Goal: Check status: Check status

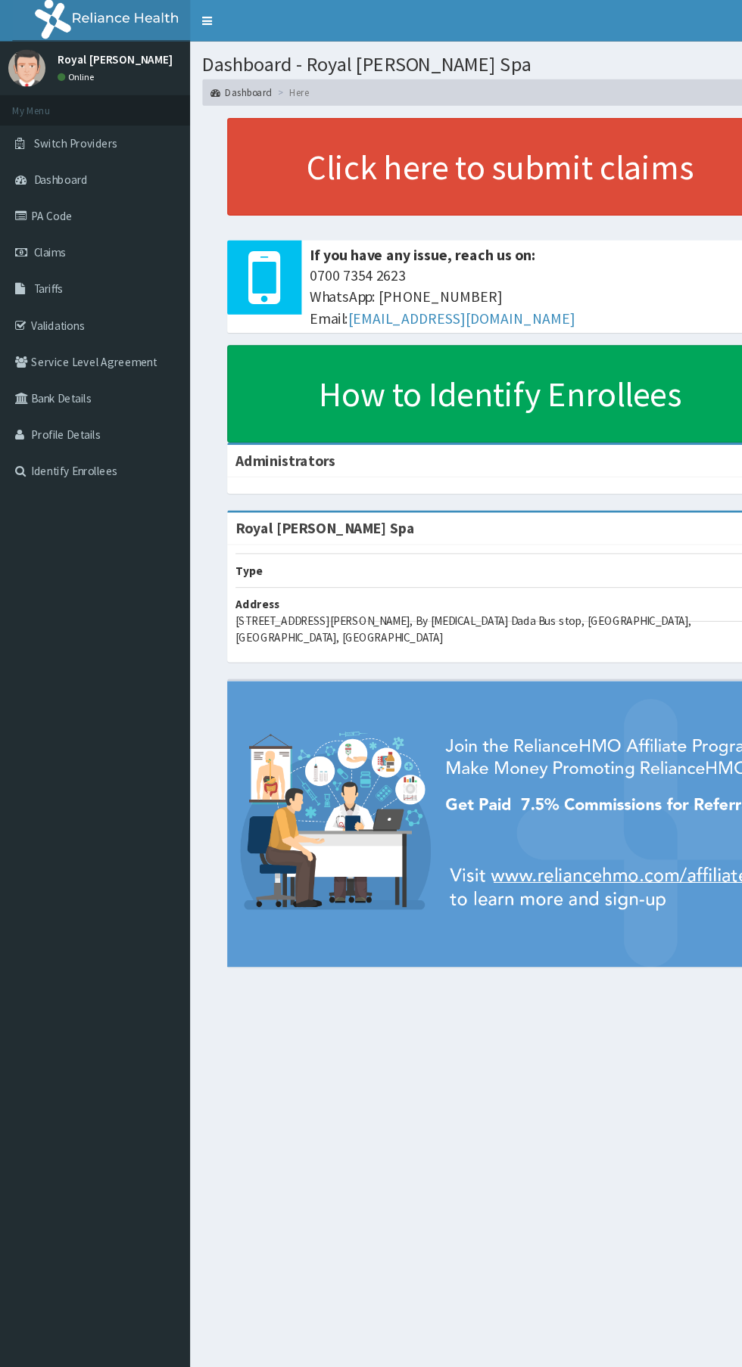
click at [98, 215] on link "Claims" at bounding box center [87, 231] width 174 height 33
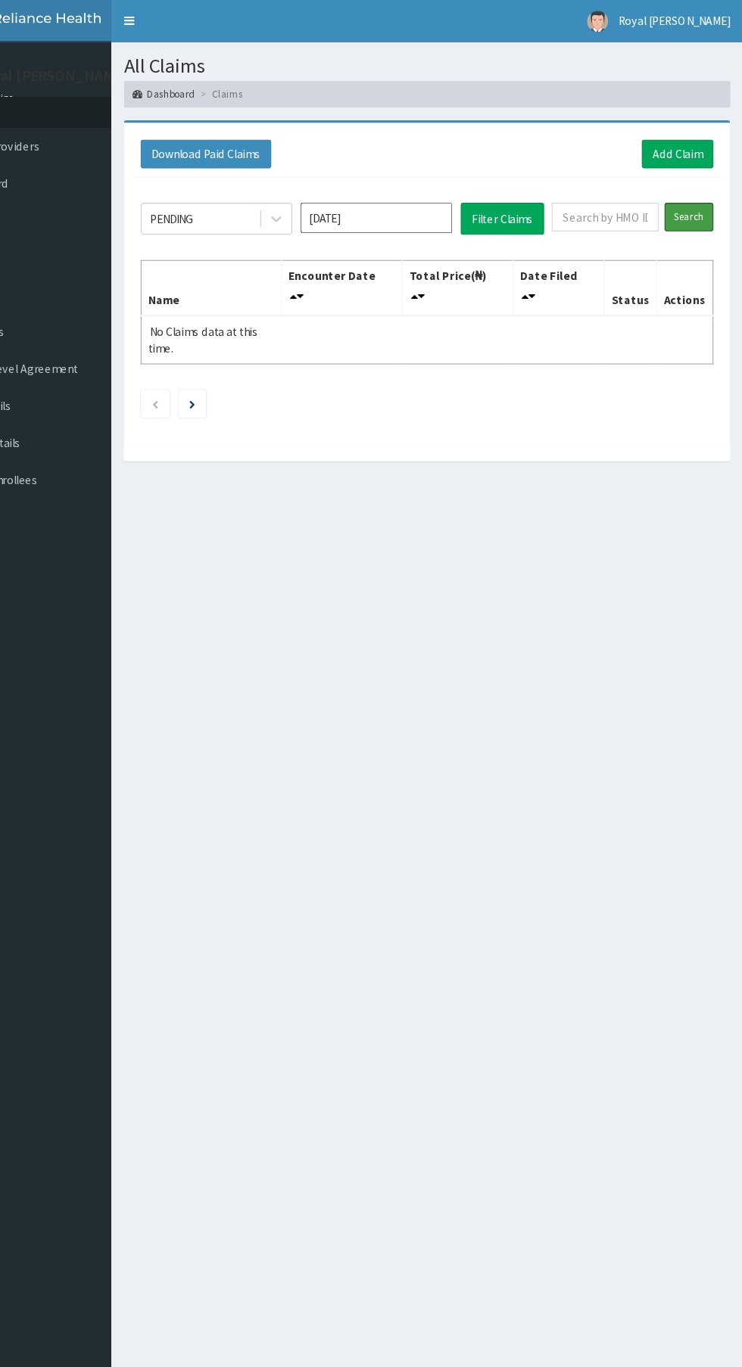
click at [693, 194] on input "Search" at bounding box center [693, 195] width 44 height 26
click at [603, 194] on input "text" at bounding box center [618, 195] width 96 height 26
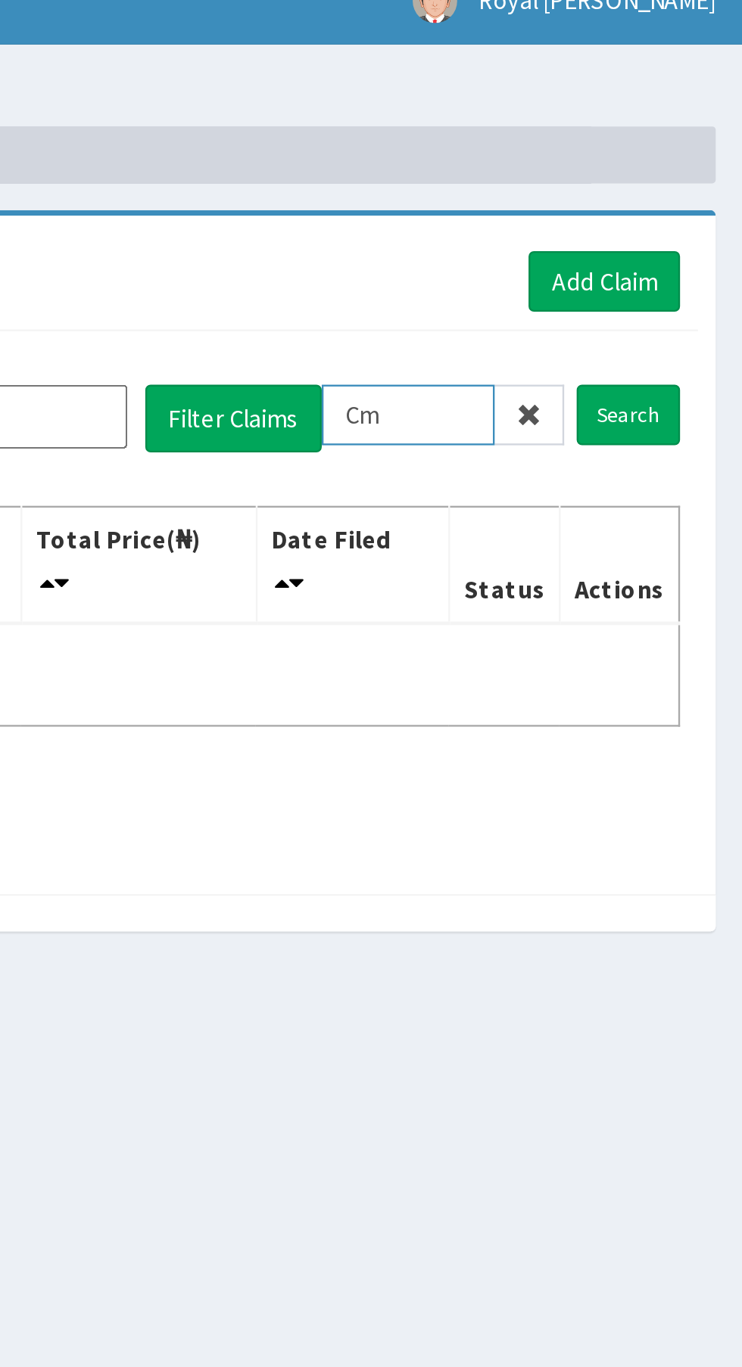
type input "C"
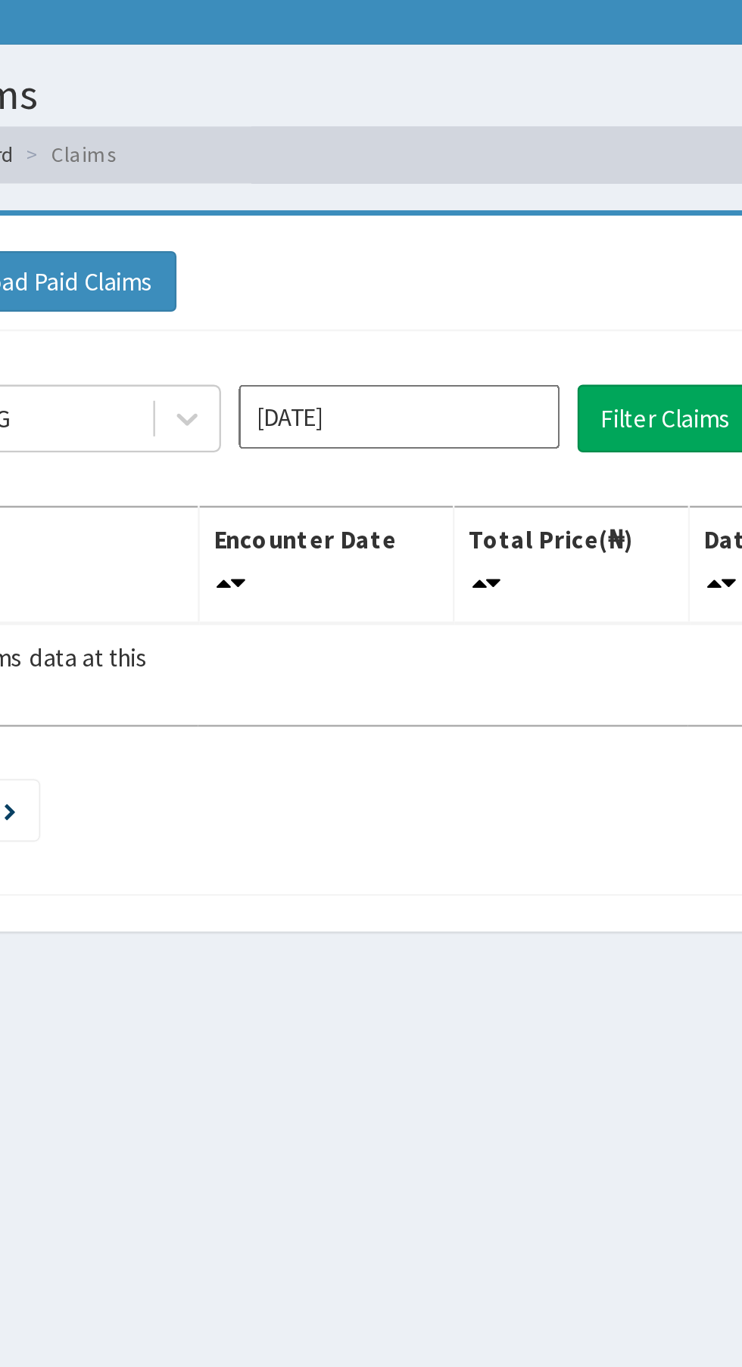
type input "CMR/0037/A"
click at [443, 201] on input "Sep 2025" at bounding box center [412, 195] width 136 height 27
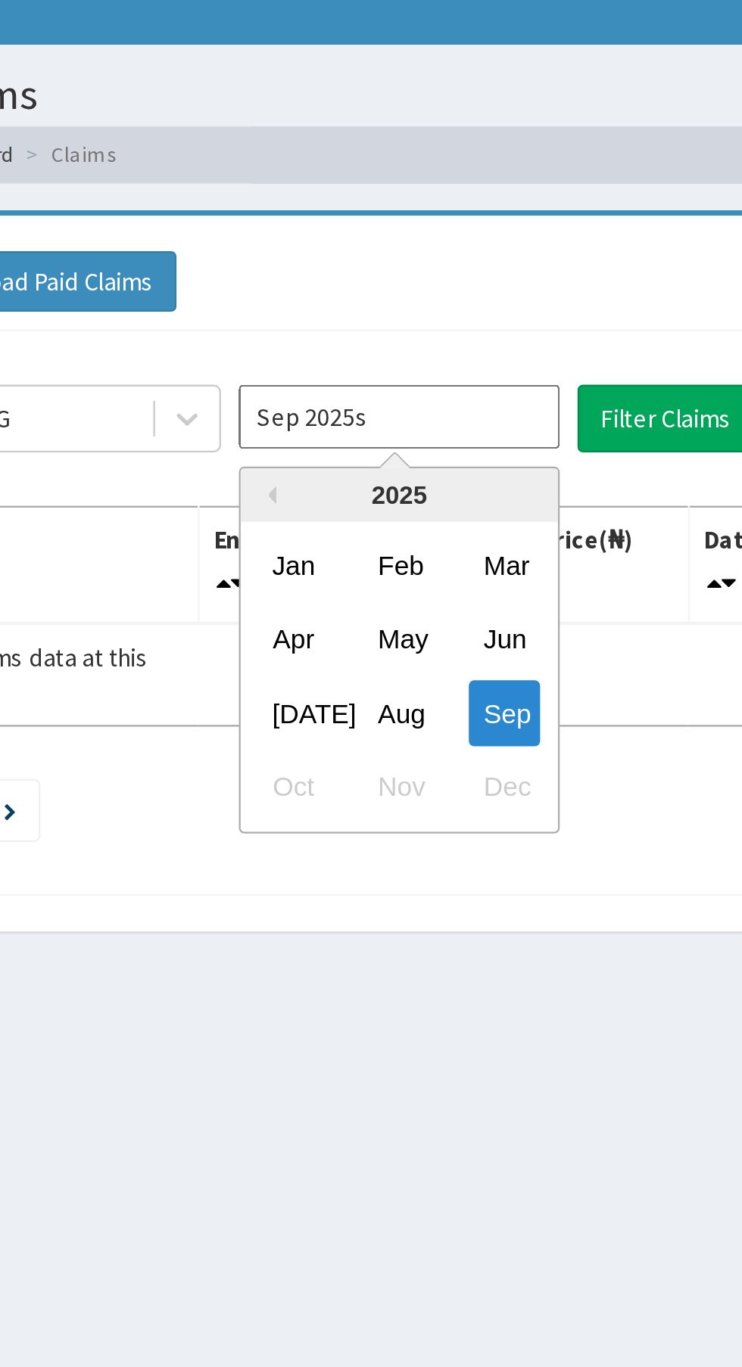
type input "Sep 2025"
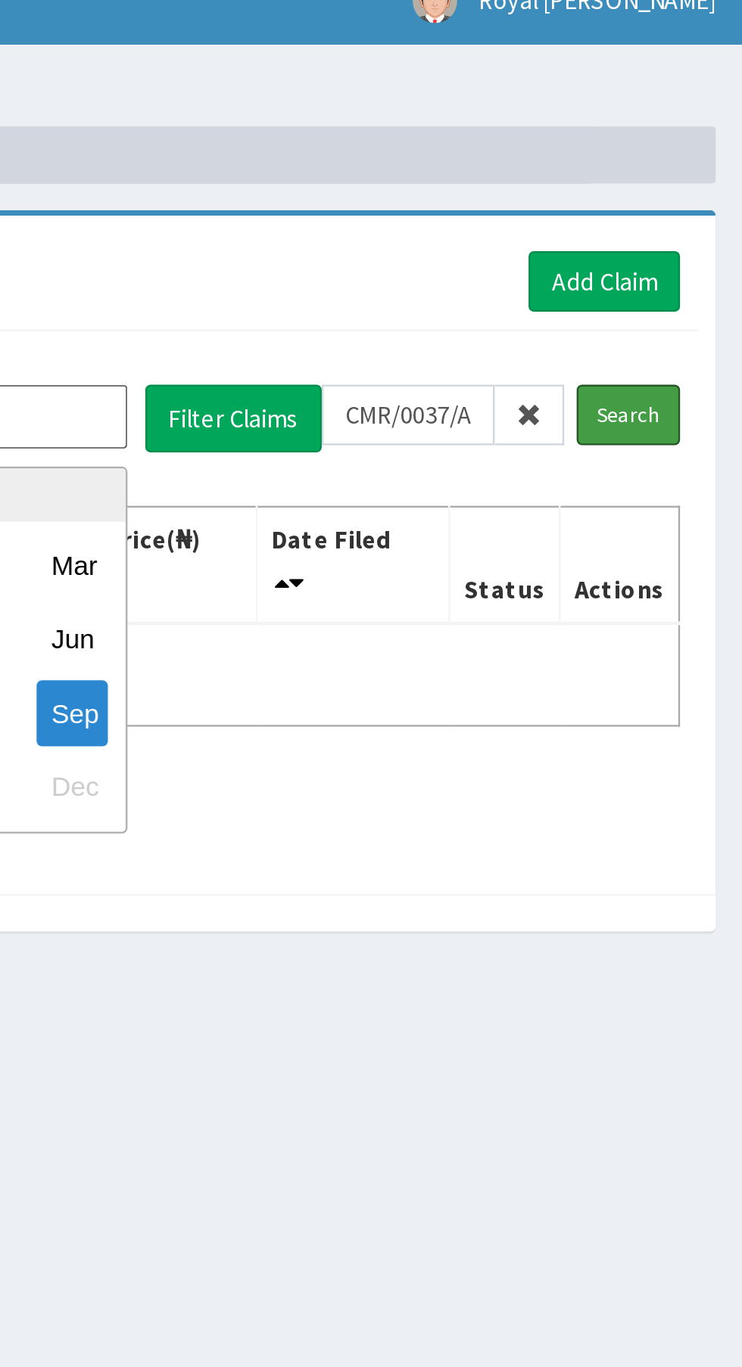
click at [701, 197] on input "Search" at bounding box center [693, 195] width 44 height 26
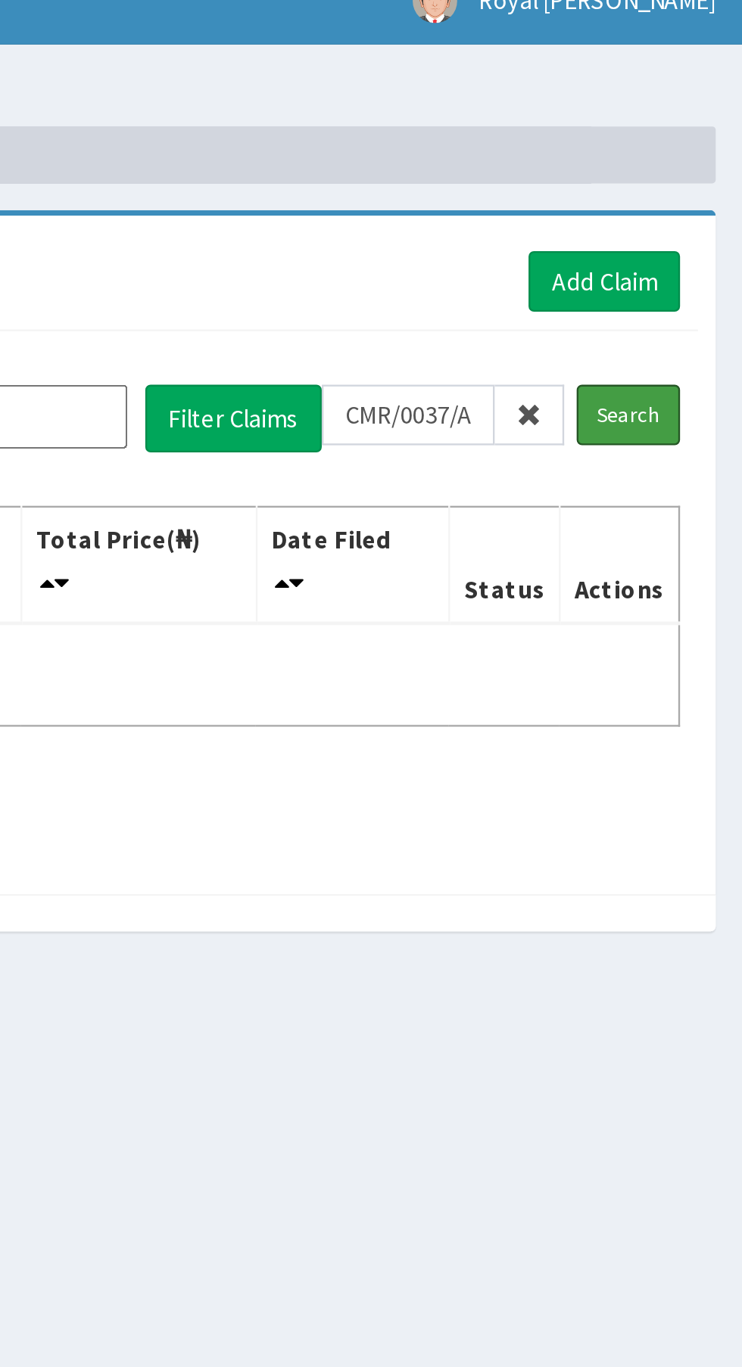
click at [704, 206] on input "Search" at bounding box center [693, 195] width 44 height 26
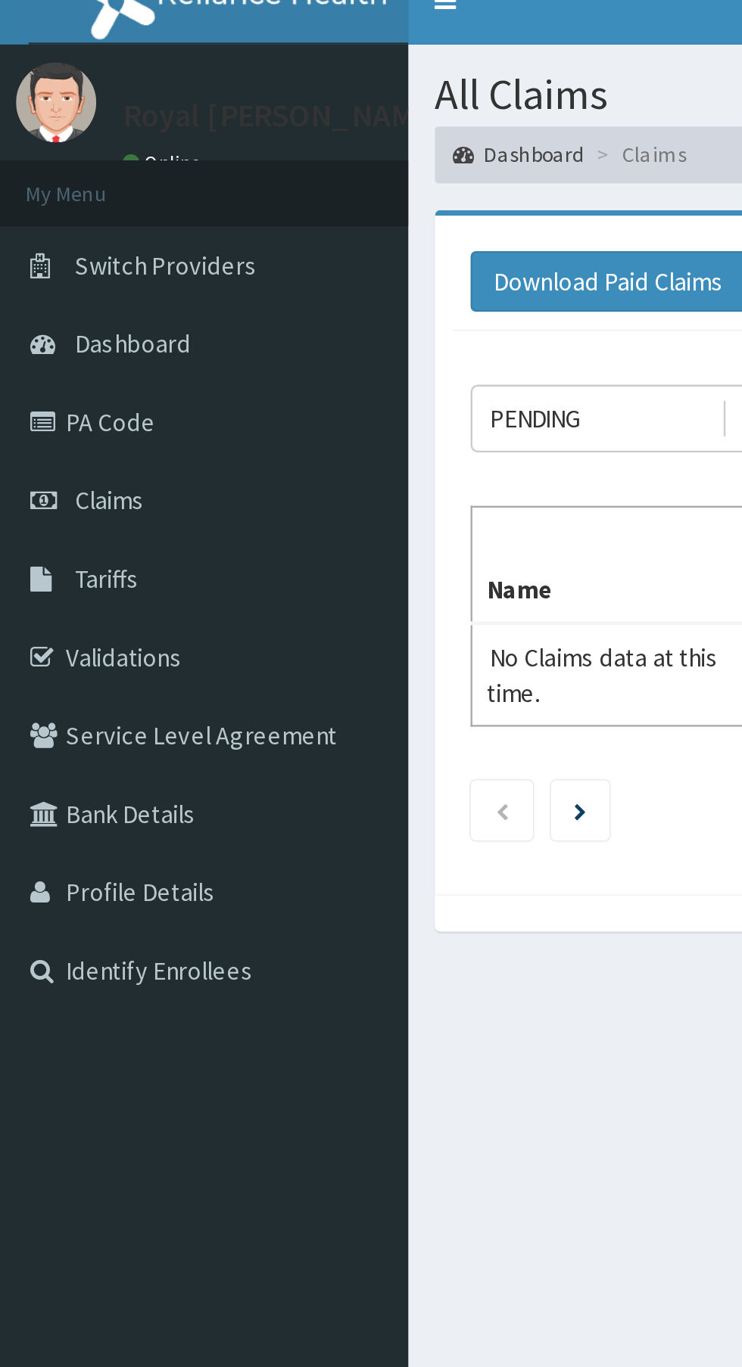
click at [126, 134] on link "Switch Providers" at bounding box center [87, 131] width 174 height 33
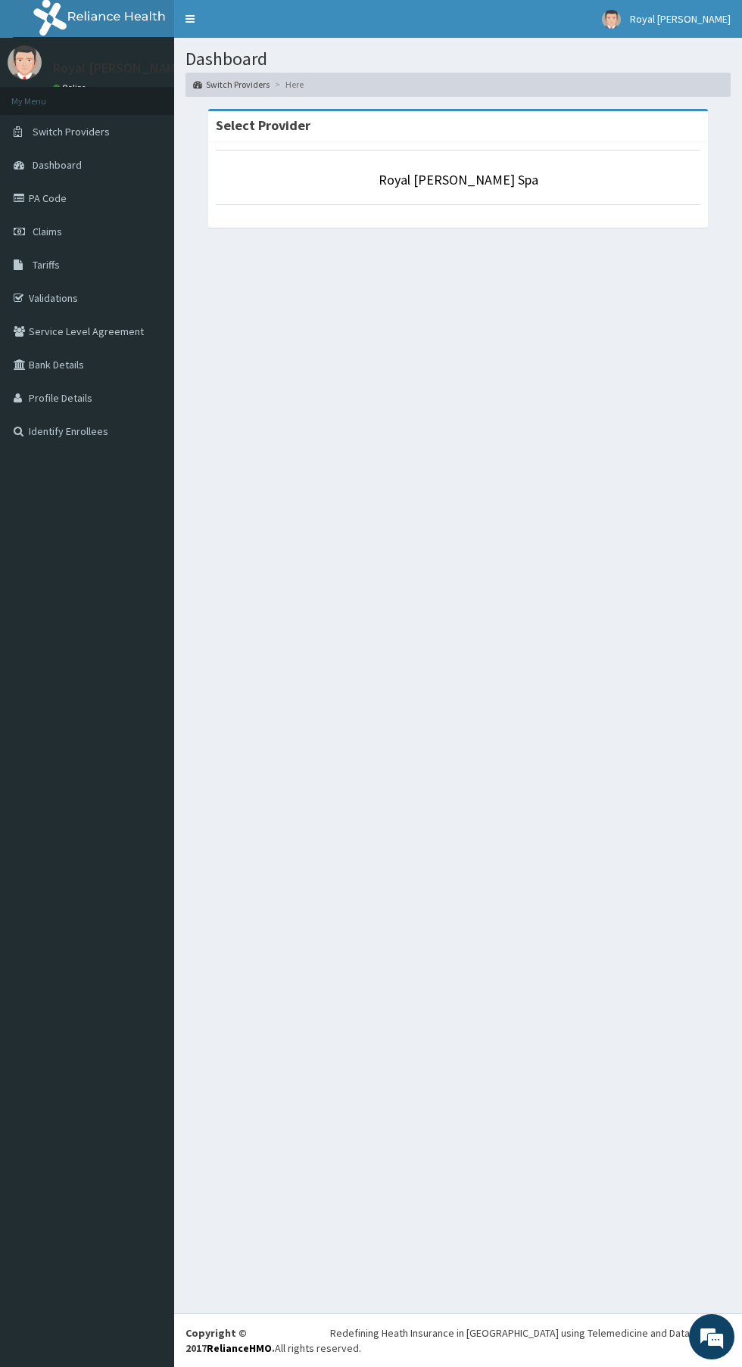
click at [605, 761] on div "Dashboard Switch Providers Here Select Provider Royal rex Spa" at bounding box center [458, 676] width 568 height 1276
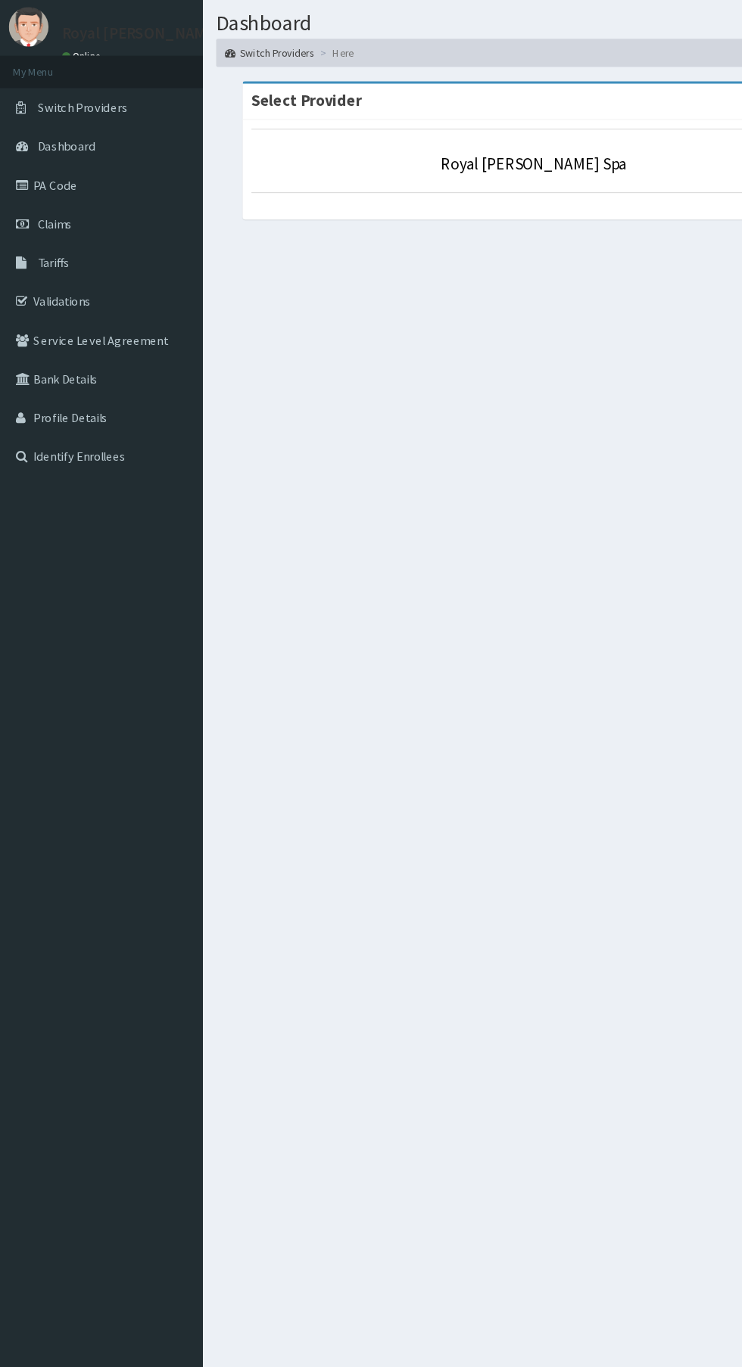
click at [138, 168] on link "Dashboard" at bounding box center [87, 164] width 174 height 33
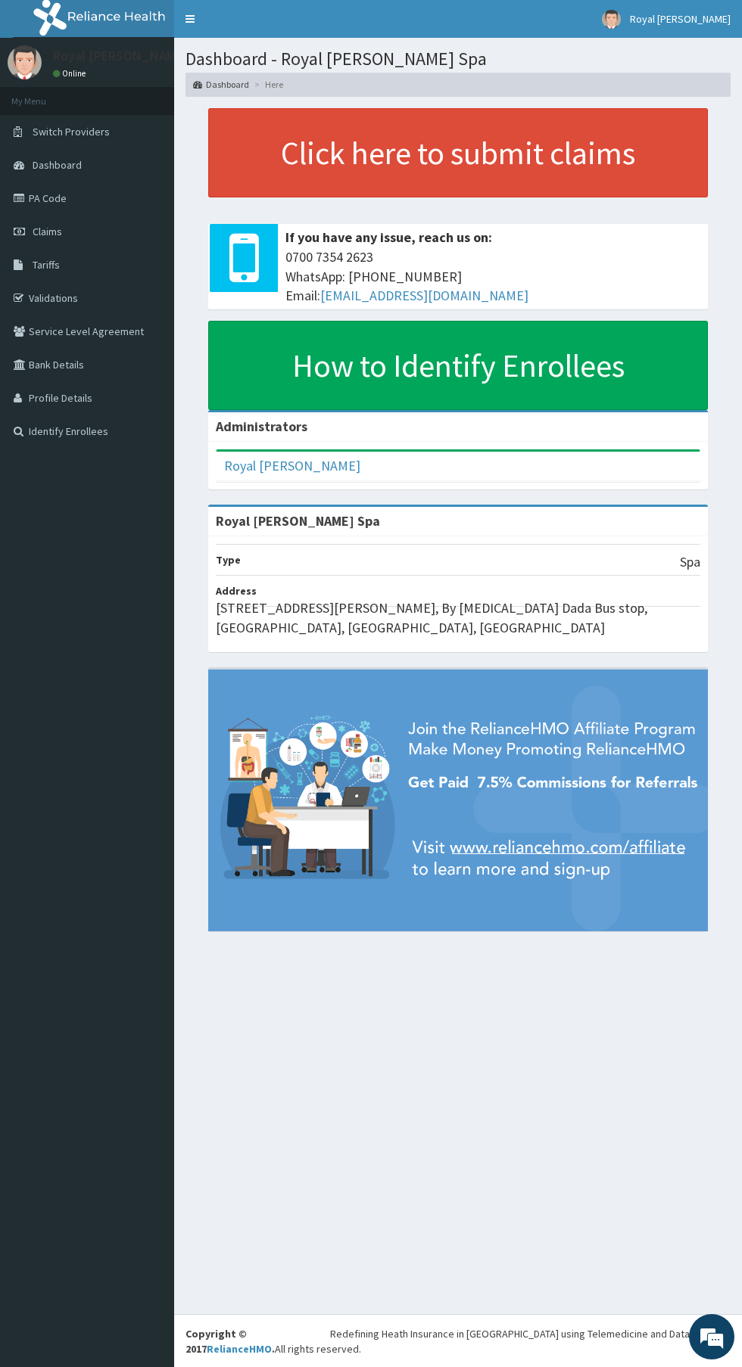
click at [132, 300] on link "Validations" at bounding box center [87, 297] width 174 height 33
